Goal: Entertainment & Leisure: Consume media (video, audio)

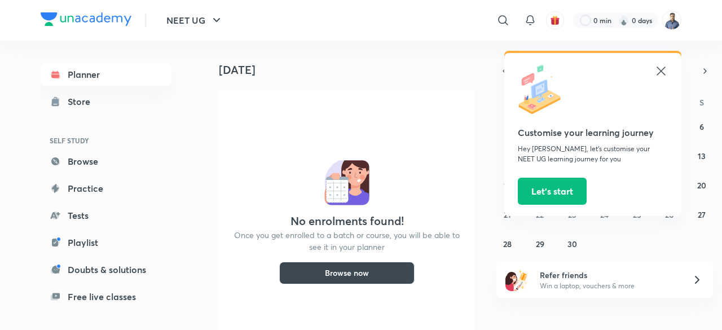
click at [662, 71] on icon at bounding box center [661, 71] width 8 height 8
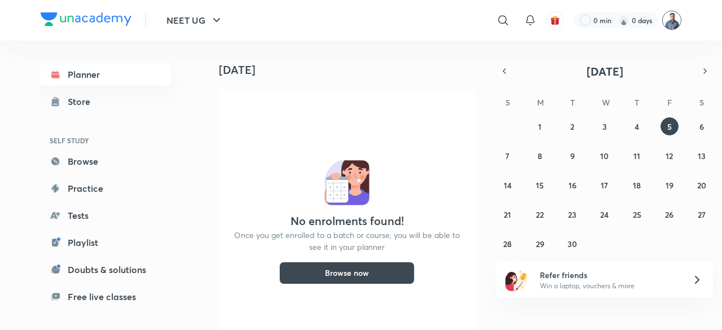
click at [672, 23] on img at bounding box center [672, 20] width 19 height 19
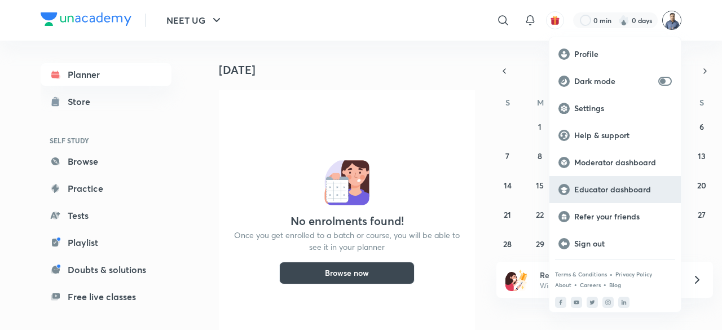
click at [603, 189] on p "Educator dashboard" at bounding box center [624, 190] width 98 height 10
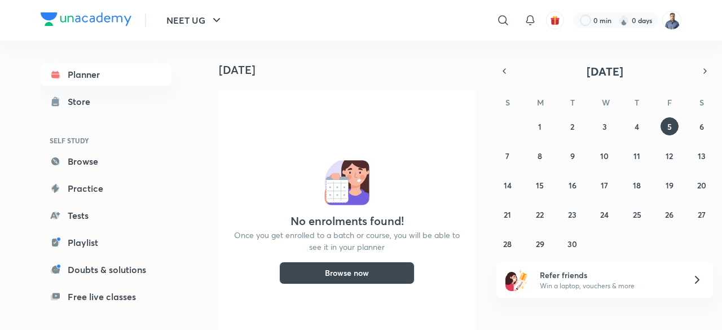
click at [671, 25] on img at bounding box center [672, 20] width 19 height 19
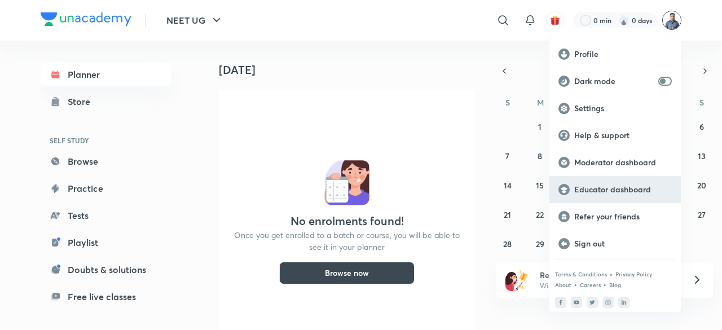
click at [610, 187] on p "Educator dashboard" at bounding box center [624, 190] width 98 height 10
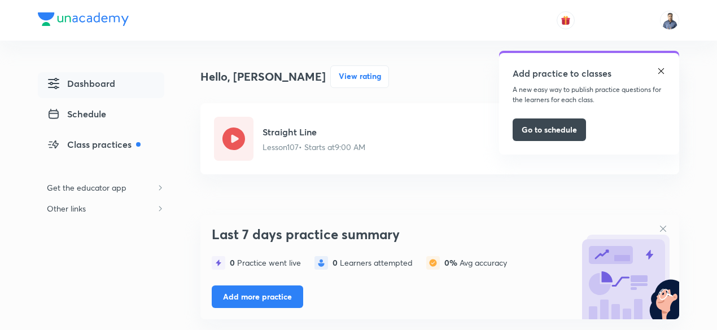
click at [663, 75] on img at bounding box center [660, 71] width 9 height 9
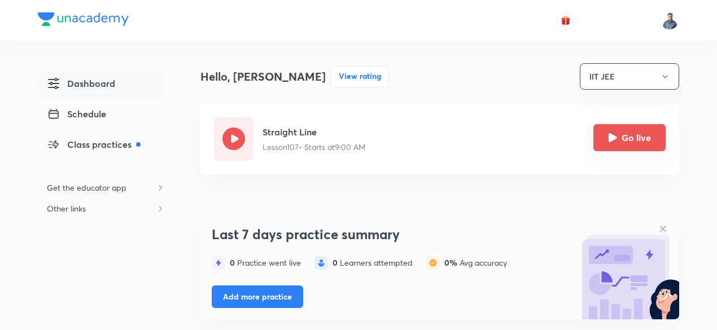
click at [634, 139] on button "Go live" at bounding box center [629, 137] width 72 height 27
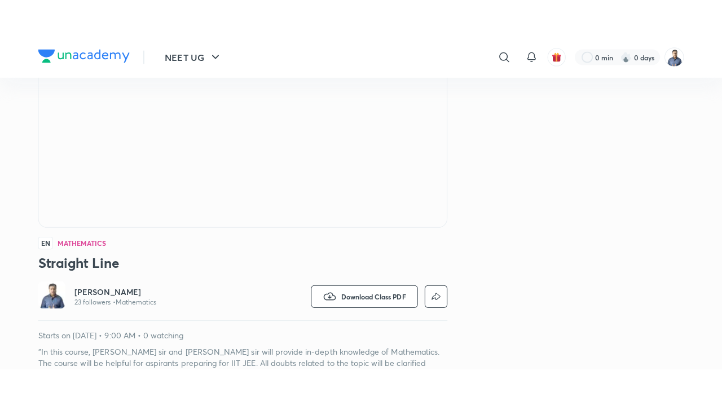
scroll to position [162, 0]
